Goal: Information Seeking & Learning: Check status

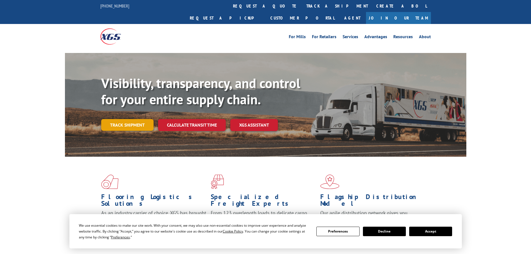
click at [141, 119] on link "Track shipment" at bounding box center [127, 125] width 52 height 12
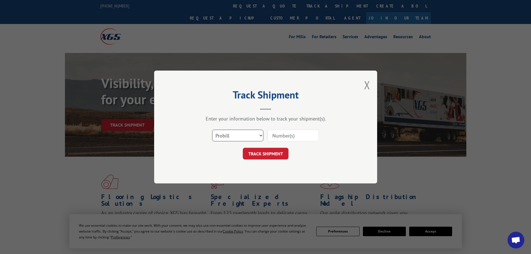
drag, startPoint x: 224, startPoint y: 134, endPoint x: 240, endPoint y: 138, distance: 16.0
click at [224, 134] on select "Select category... Probill BOL PO" at bounding box center [237, 136] width 51 height 12
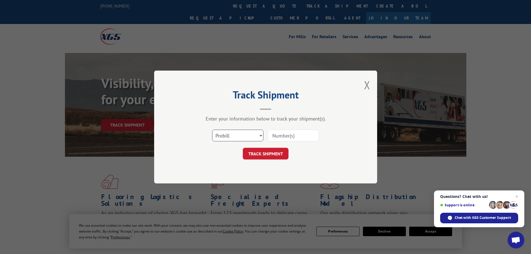
select select "bol"
click at [212, 130] on select "Select category... Probill BOL PO" at bounding box center [237, 136] width 51 height 12
click at [285, 140] on input at bounding box center [293, 136] width 51 height 12
type input "5474670"
click button "TRACK SHIPMENT" at bounding box center [266, 154] width 46 height 12
